Goal: Check status: Check status

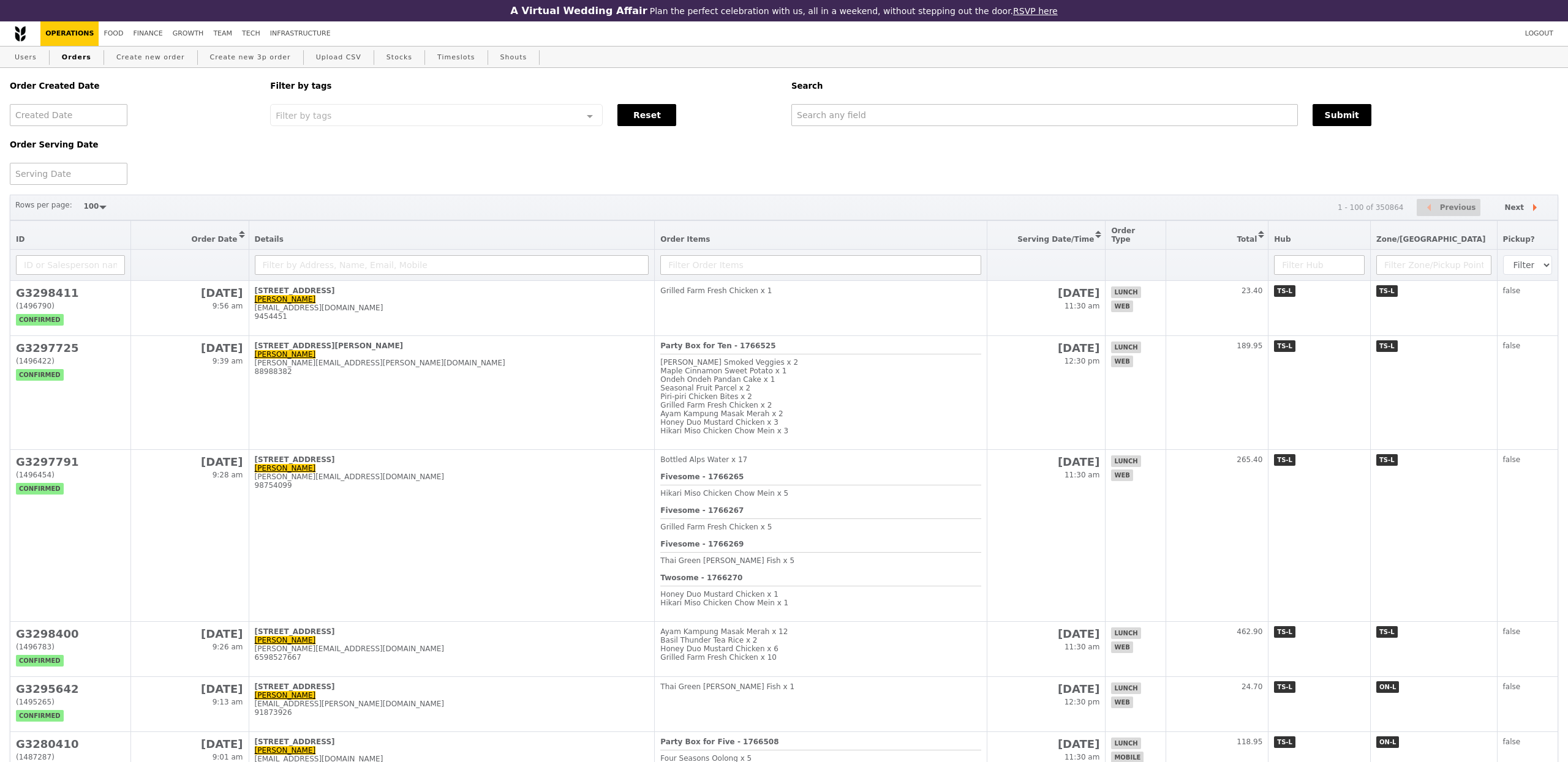
select select "100"
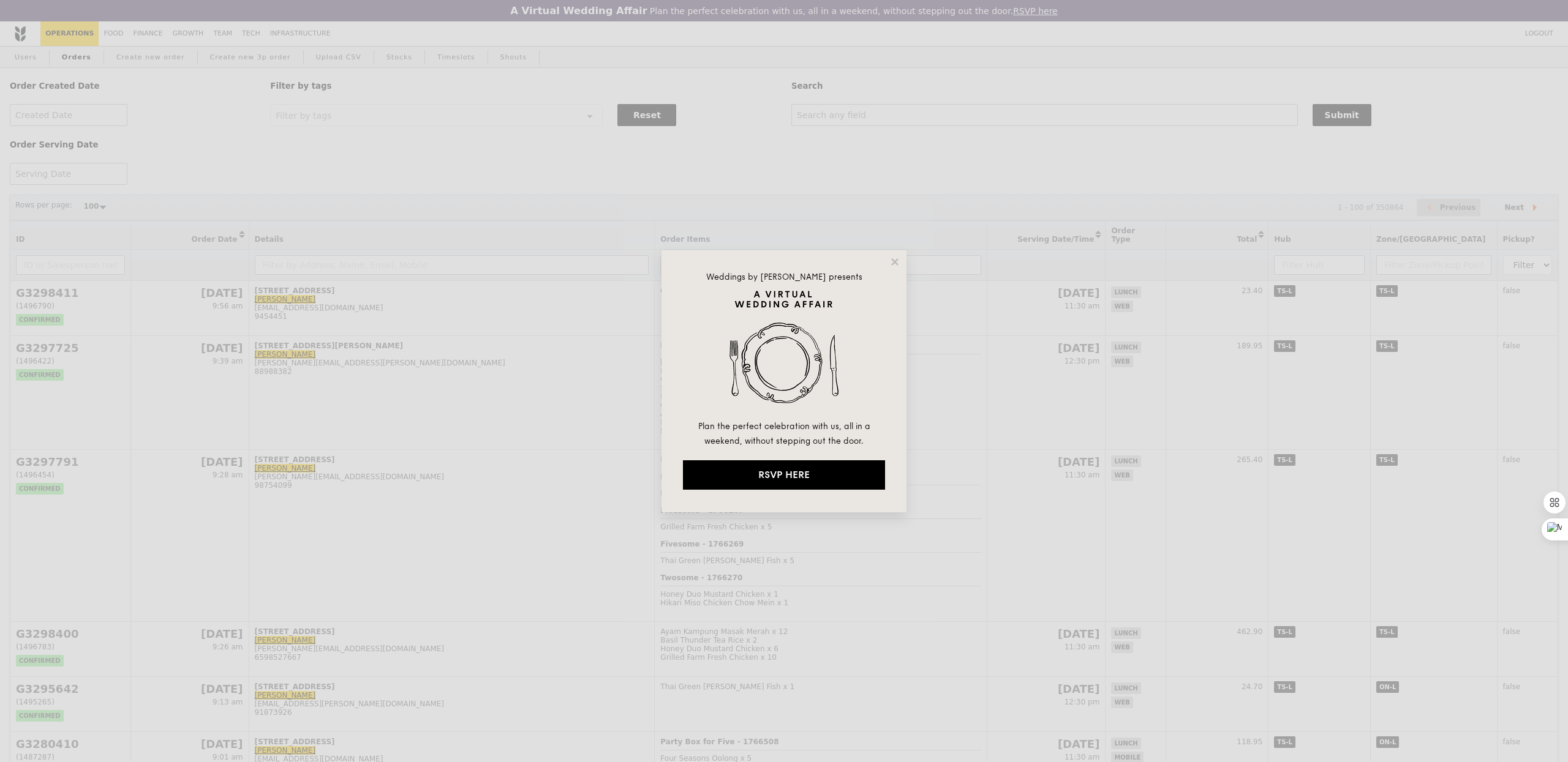
click at [889, 256] on button at bounding box center [894, 261] width 11 height 11
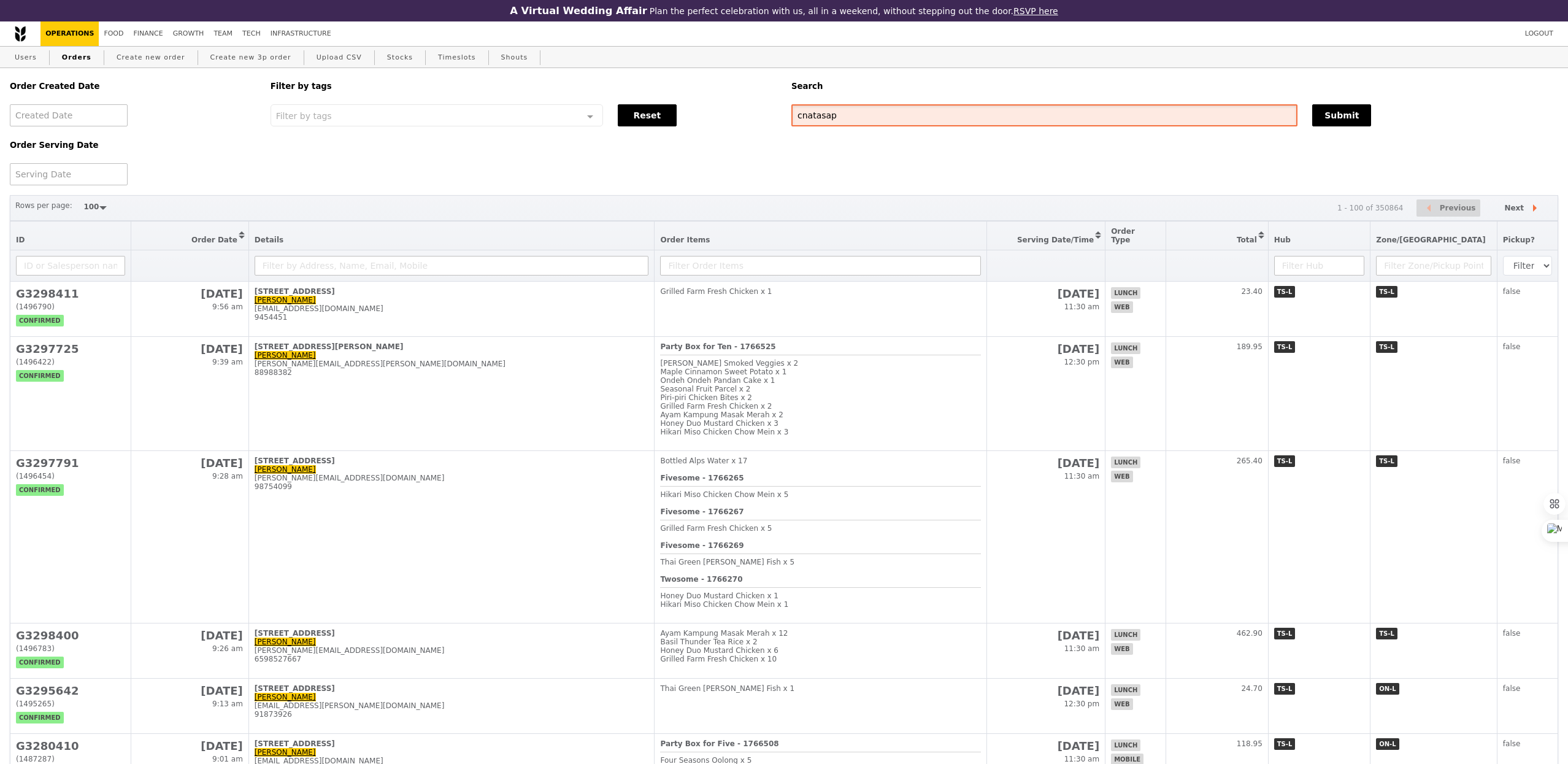
type input "cnatasap"
